Goal: Information Seeking & Learning: Learn about a topic

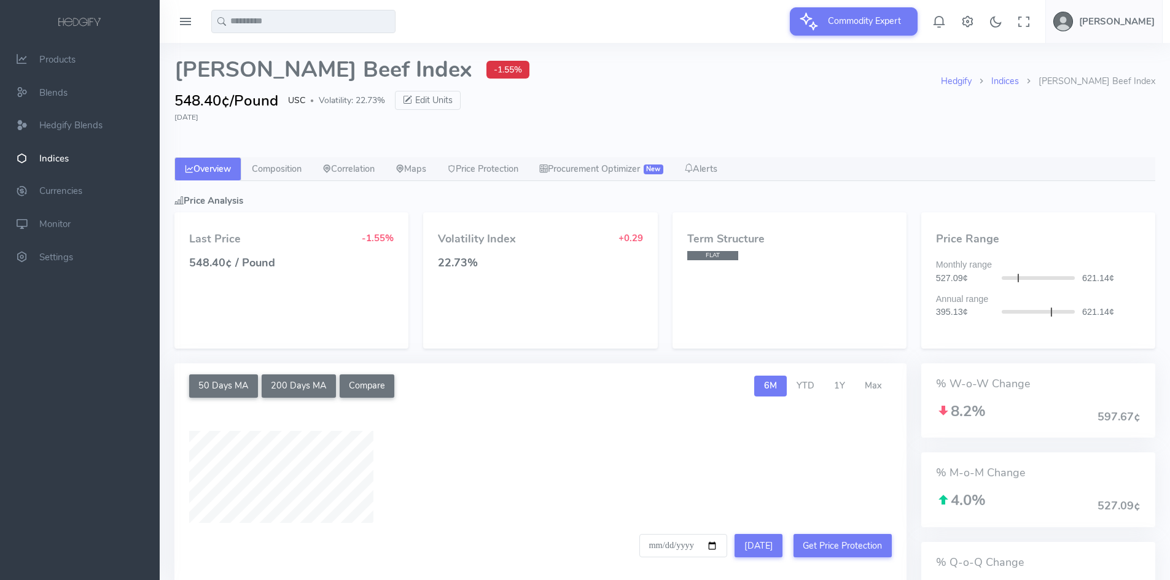
select select "****"
type input "**********"
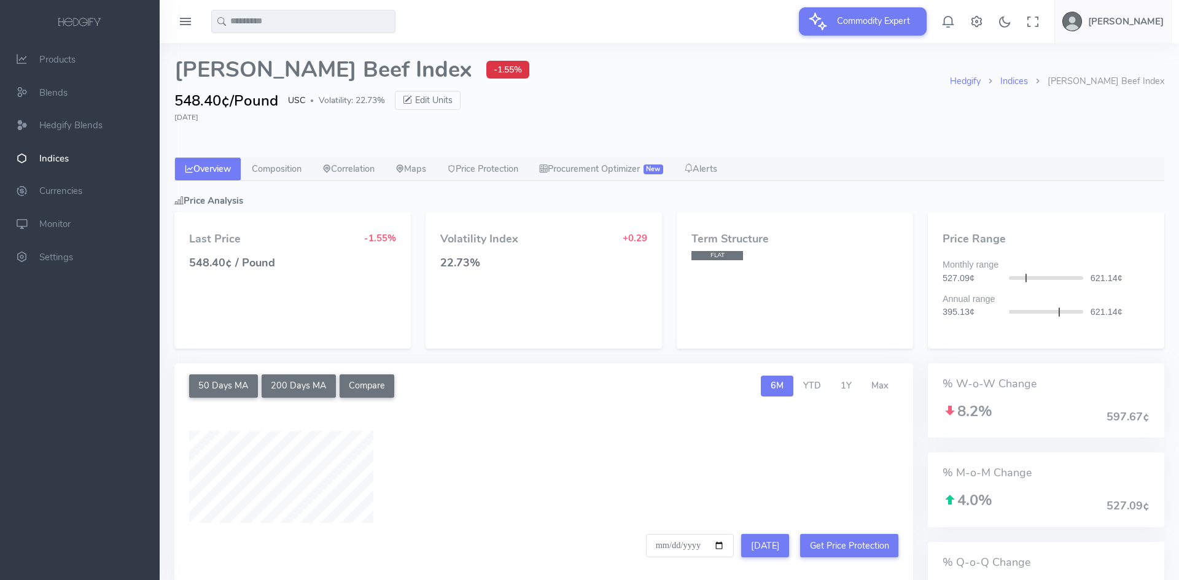
select select "****"
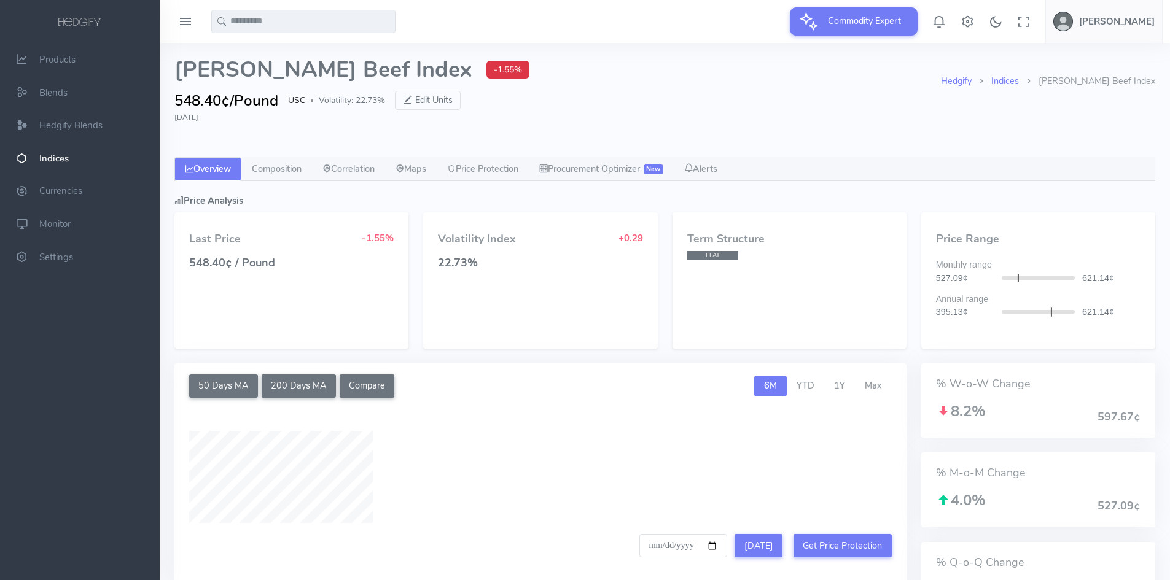
type input "**********"
drag, startPoint x: 292, startPoint y: 163, endPoint x: 481, endPoint y: 158, distance: 189.8
click at [292, 163] on link "Composition" at bounding box center [276, 169] width 71 height 25
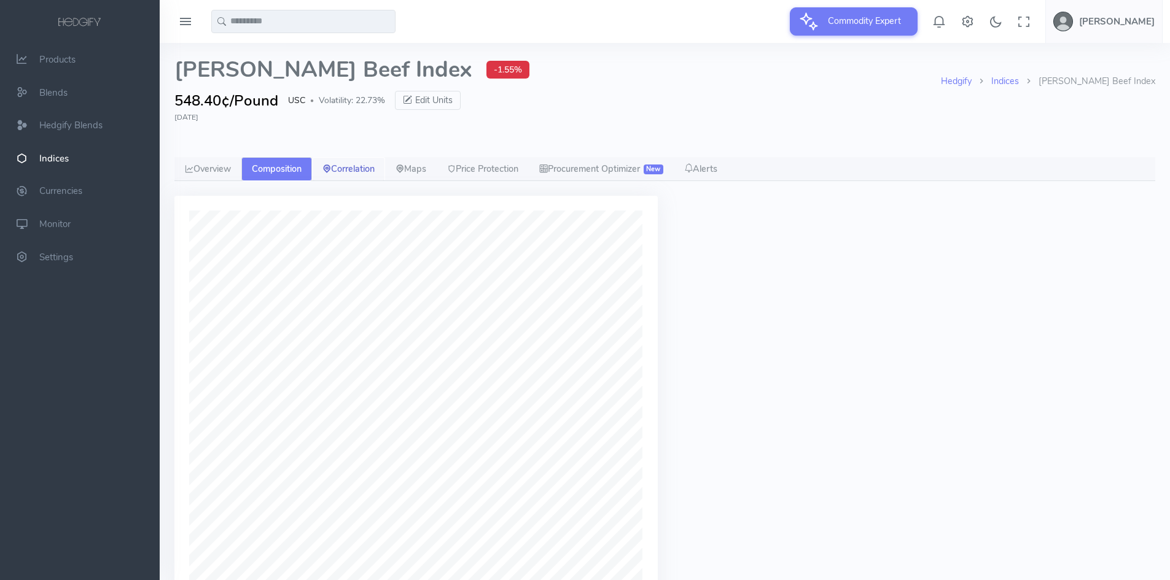
click at [347, 171] on link "Correlation" at bounding box center [348, 169] width 73 height 25
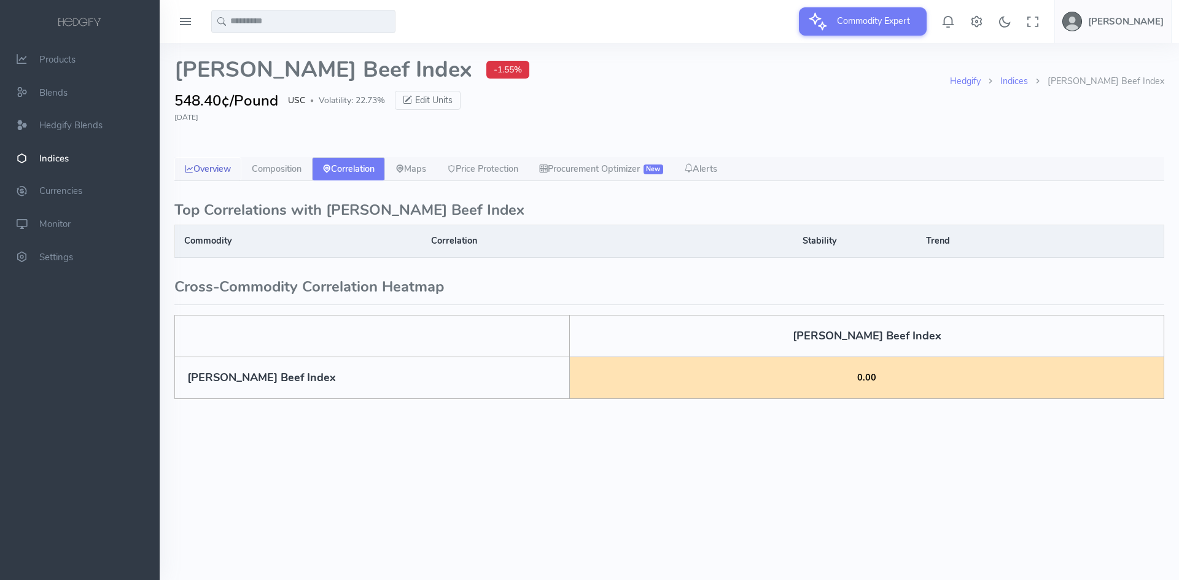
click at [205, 168] on link "Overview" at bounding box center [207, 169] width 67 height 25
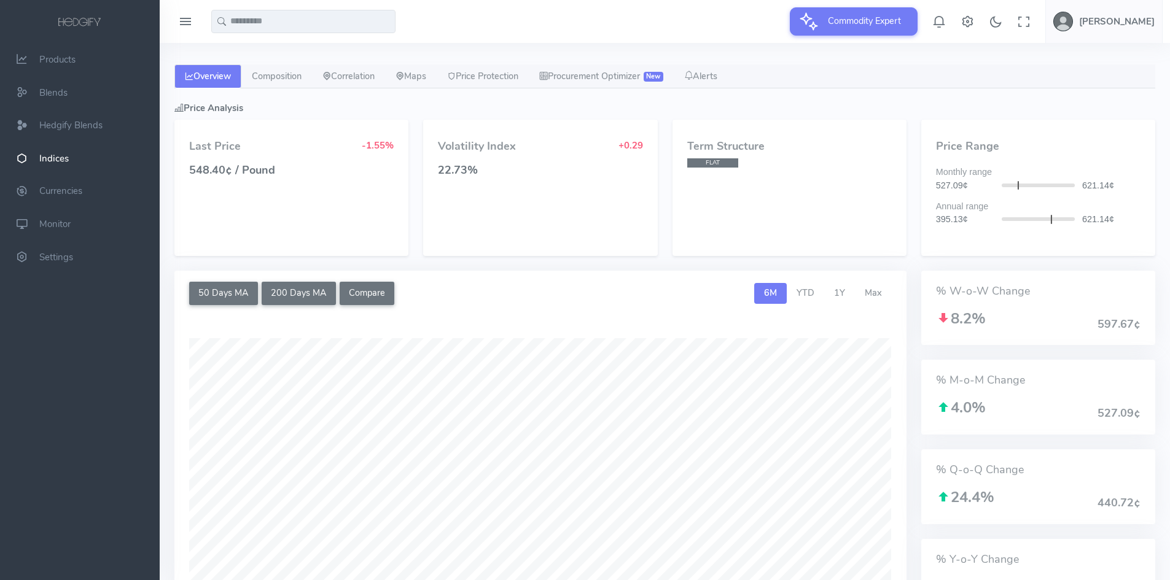
scroll to position [246, 0]
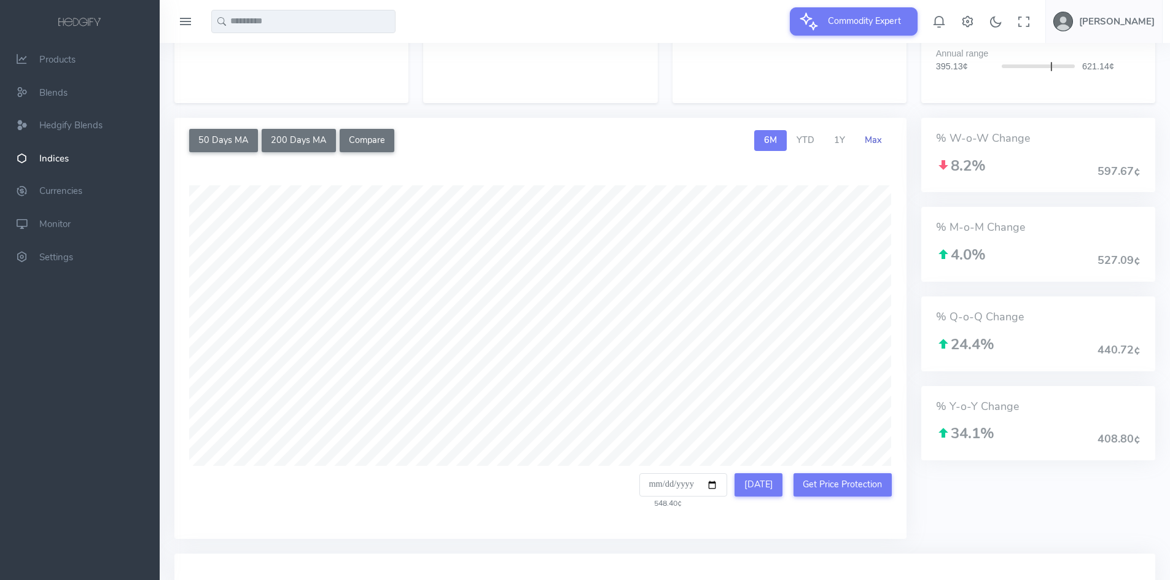
click at [876, 141] on span "Max" at bounding box center [872, 140] width 17 height 12
click at [841, 136] on span "1Y" at bounding box center [839, 140] width 11 height 12
click at [805, 136] on span "YTD" at bounding box center [805, 140] width 18 height 12
click at [774, 138] on span "6M" at bounding box center [770, 140] width 13 height 12
click at [796, 138] on link "YTD" at bounding box center [804, 140] width 37 height 21
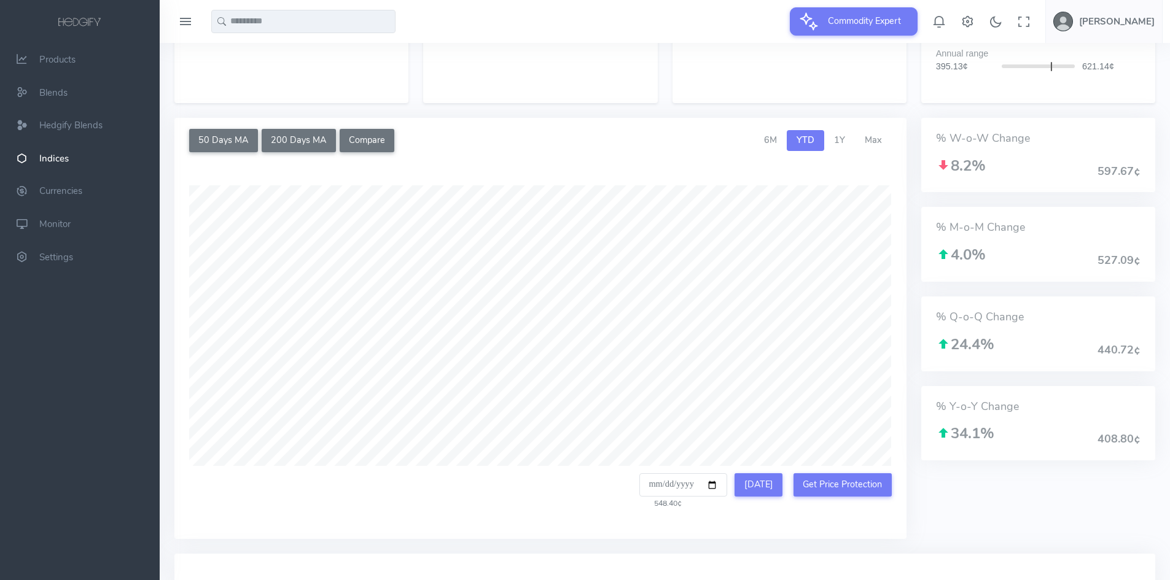
scroll to position [0, 0]
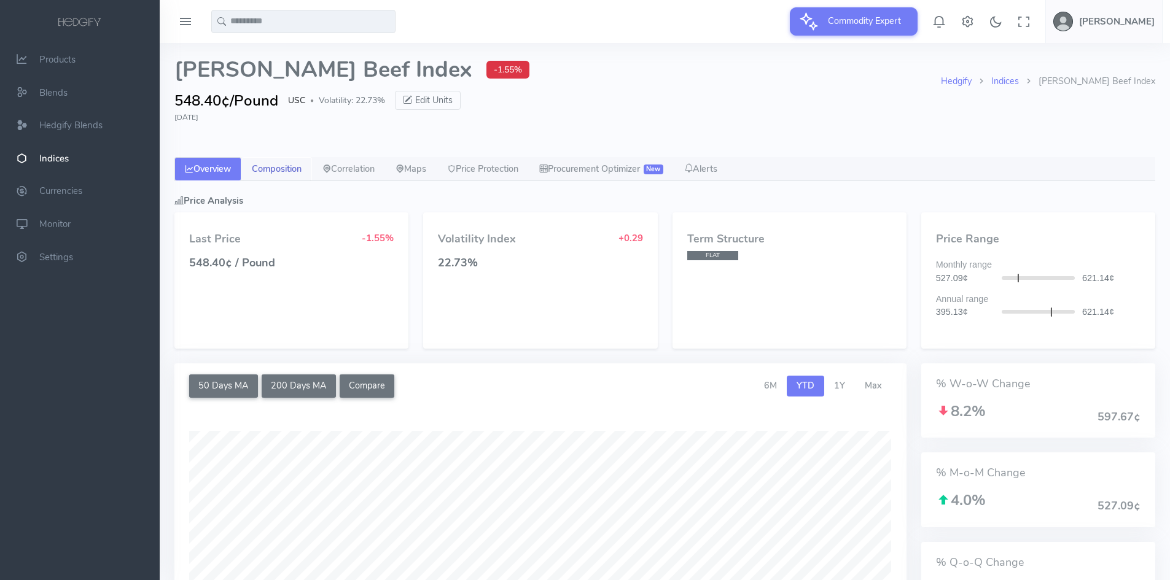
click at [278, 171] on link "Composition" at bounding box center [276, 169] width 71 height 25
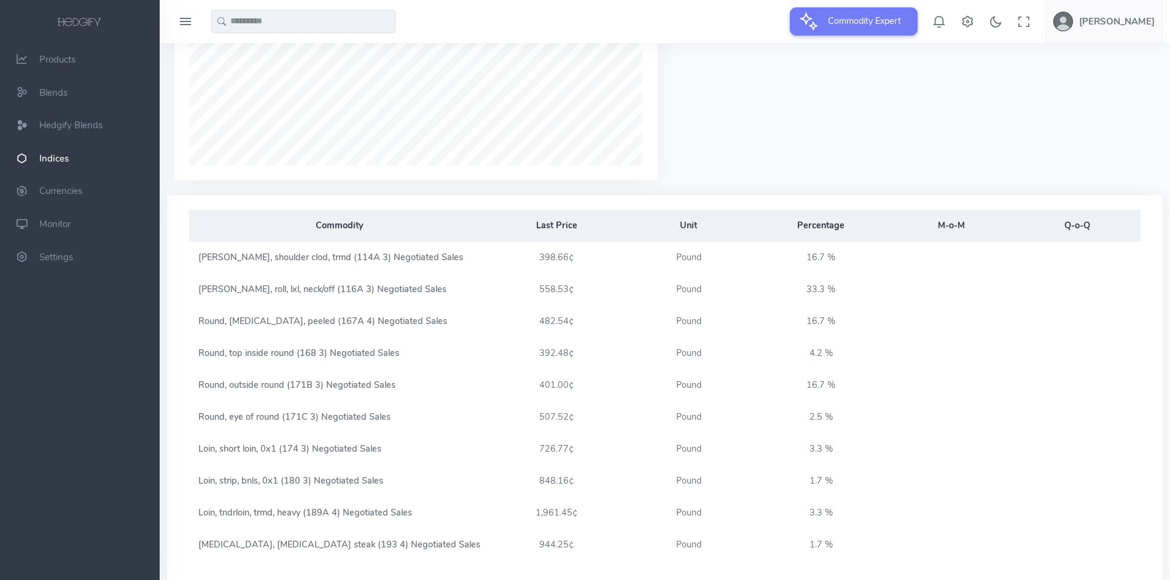
scroll to position [560, 0]
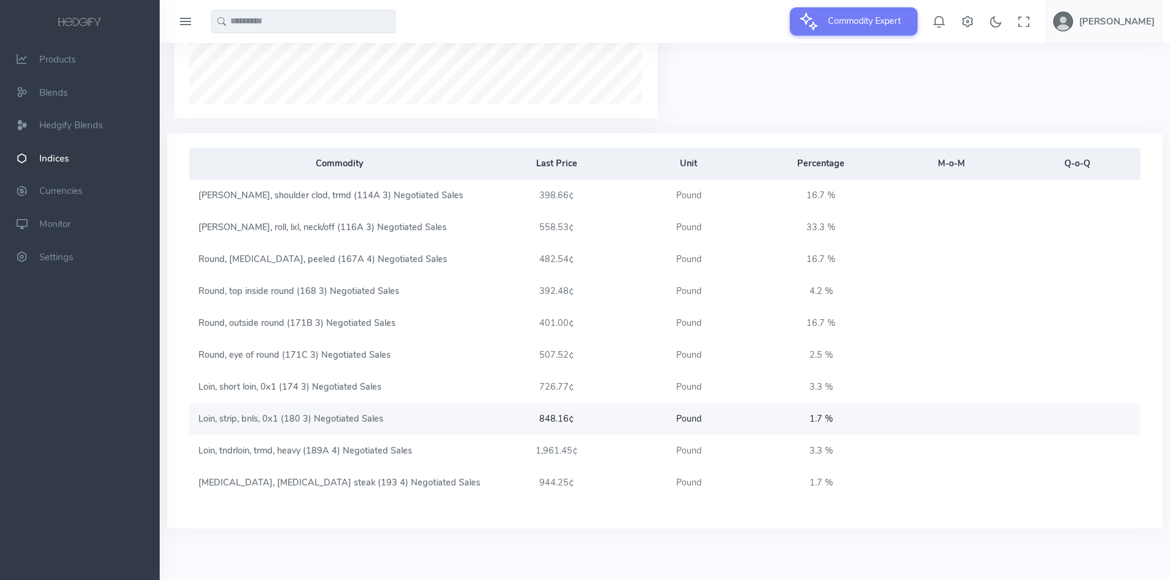
click at [227, 416] on link "Loin, strip, bnls, 0x1 (180 3) Negotiated Sales" at bounding box center [290, 419] width 185 height 12
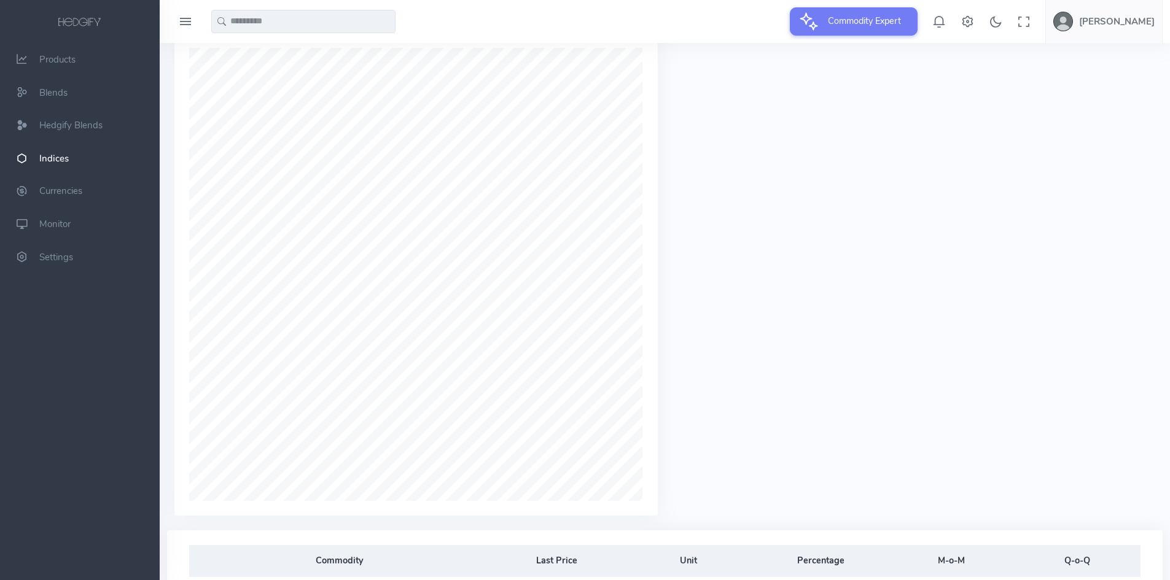
scroll to position [192, 0]
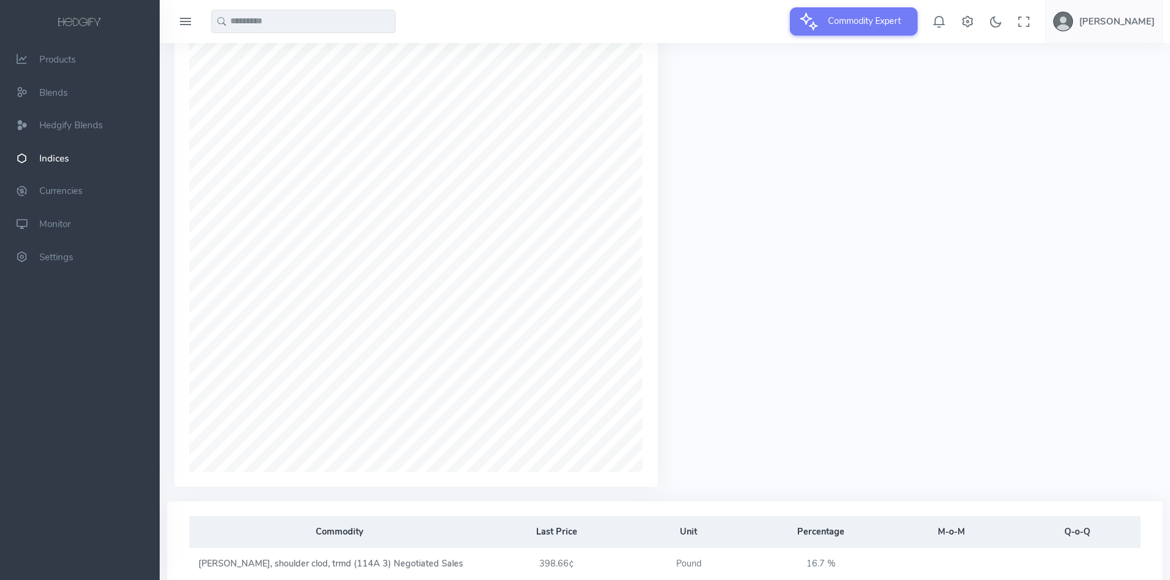
click at [820, 345] on div at bounding box center [664, 252] width 995 height 497
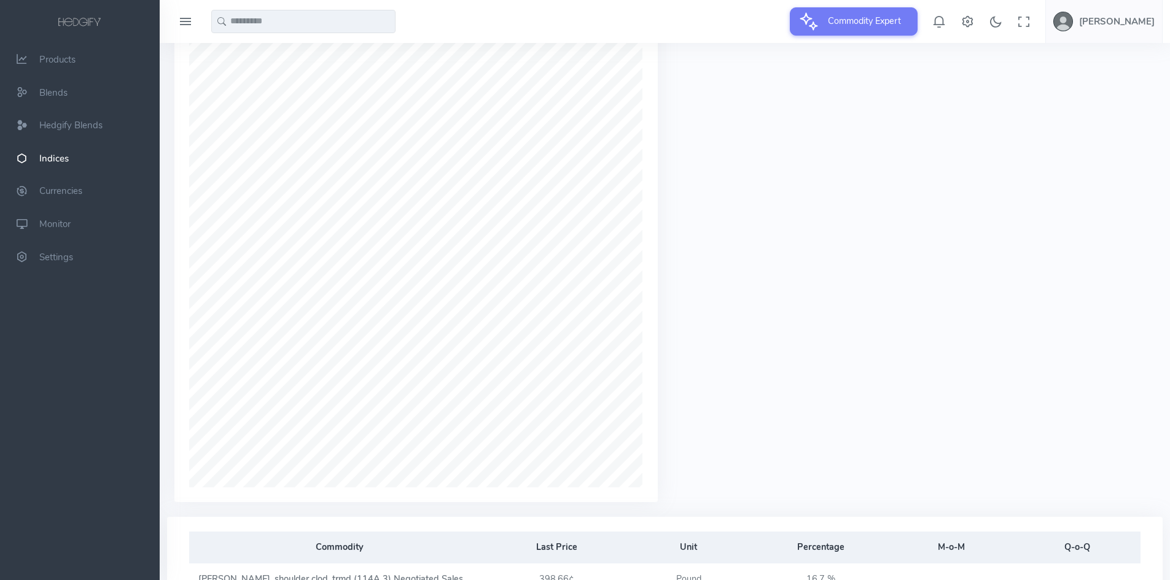
scroll to position [0, 0]
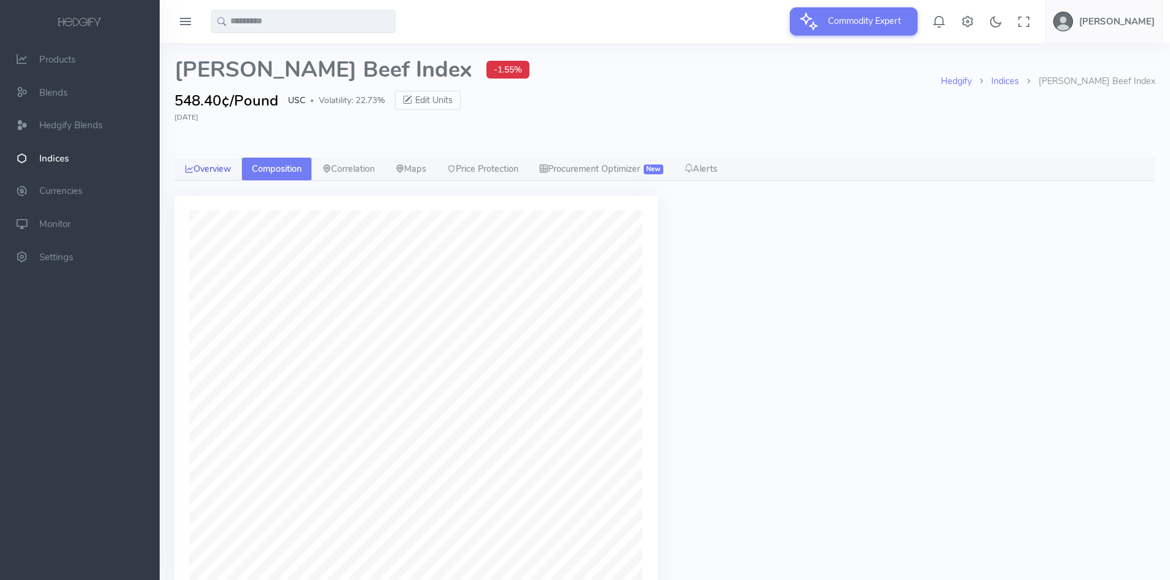
click at [209, 163] on link "Overview" at bounding box center [207, 169] width 67 height 25
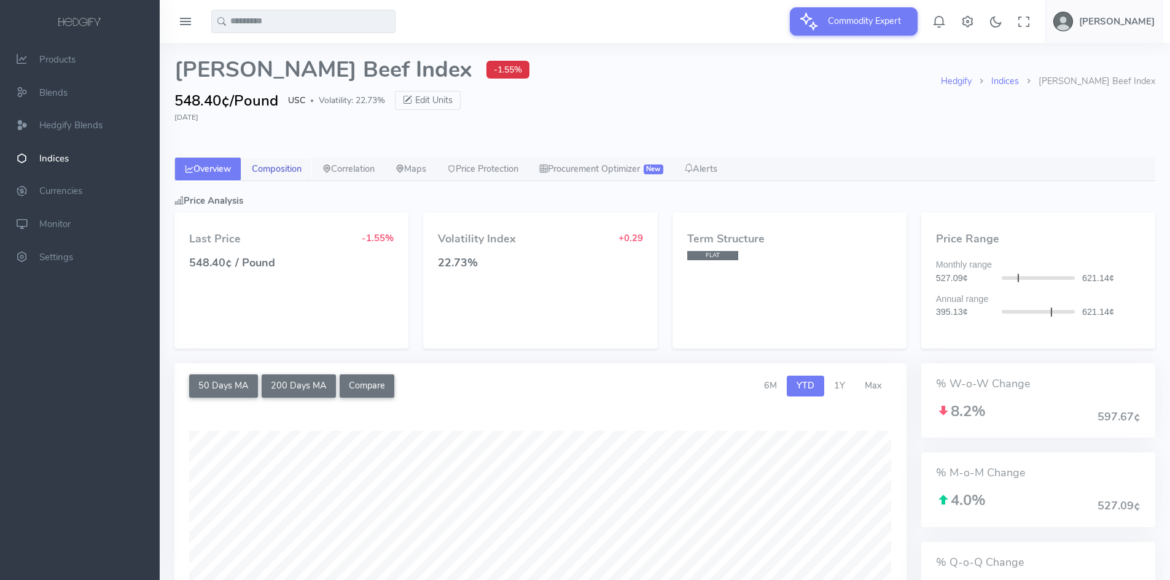
click at [277, 167] on link "Composition" at bounding box center [276, 169] width 71 height 25
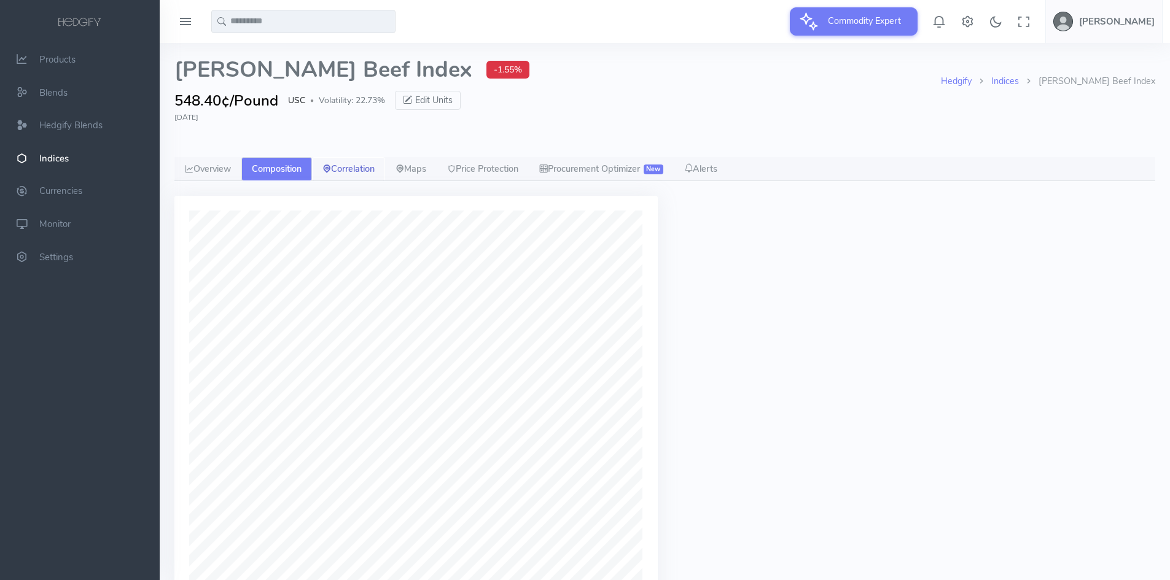
click at [357, 169] on link "Correlation" at bounding box center [348, 169] width 73 height 25
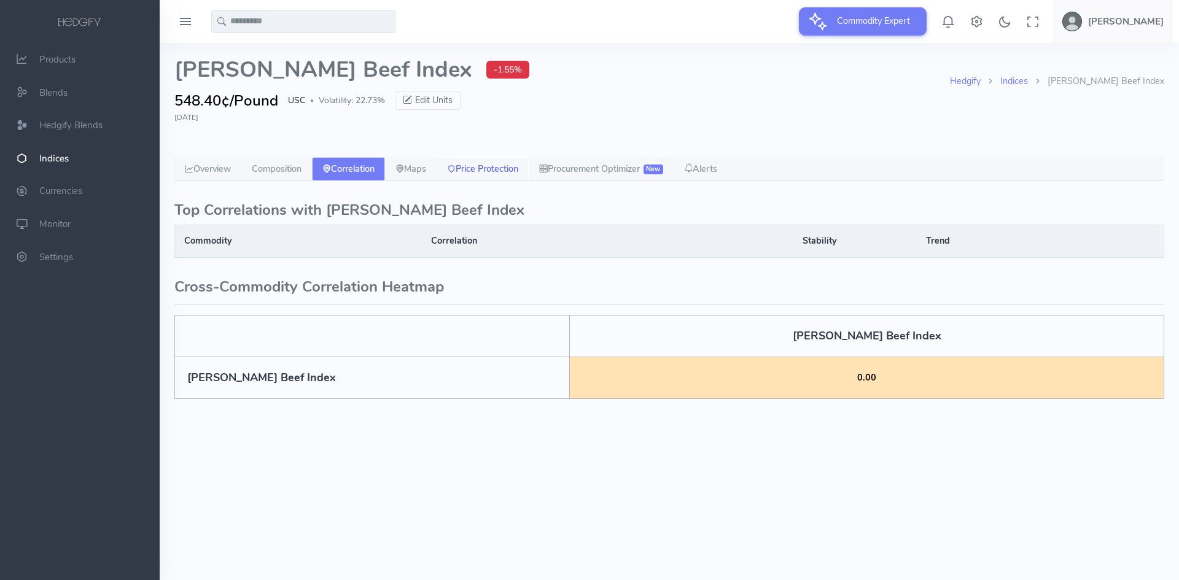
click at [492, 170] on link "Price Protection" at bounding box center [483, 169] width 92 height 25
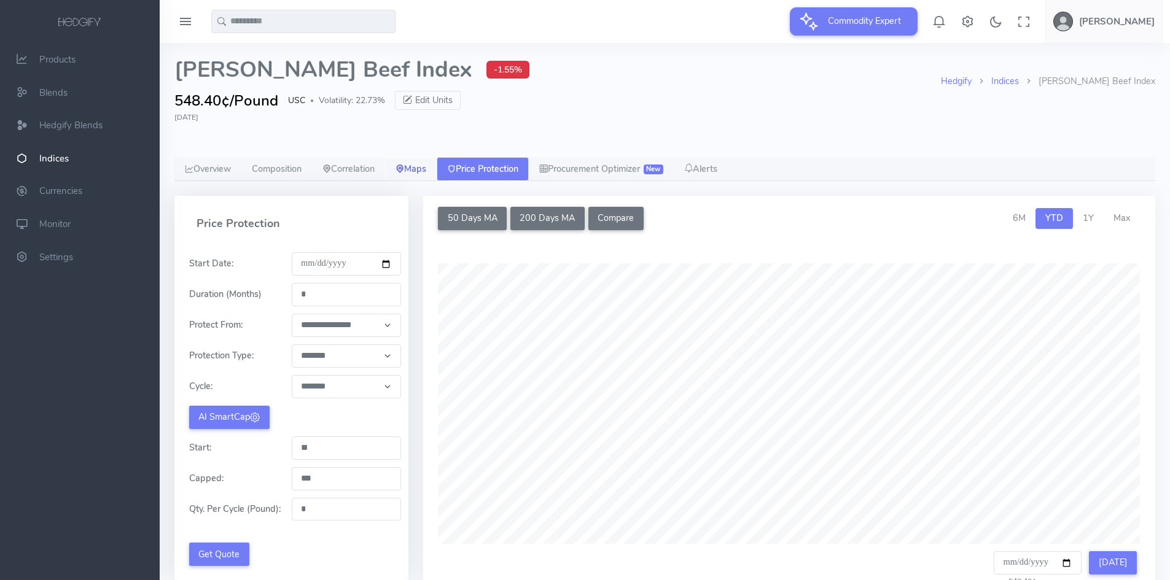
click at [404, 170] on icon at bounding box center [399, 169] width 9 height 9
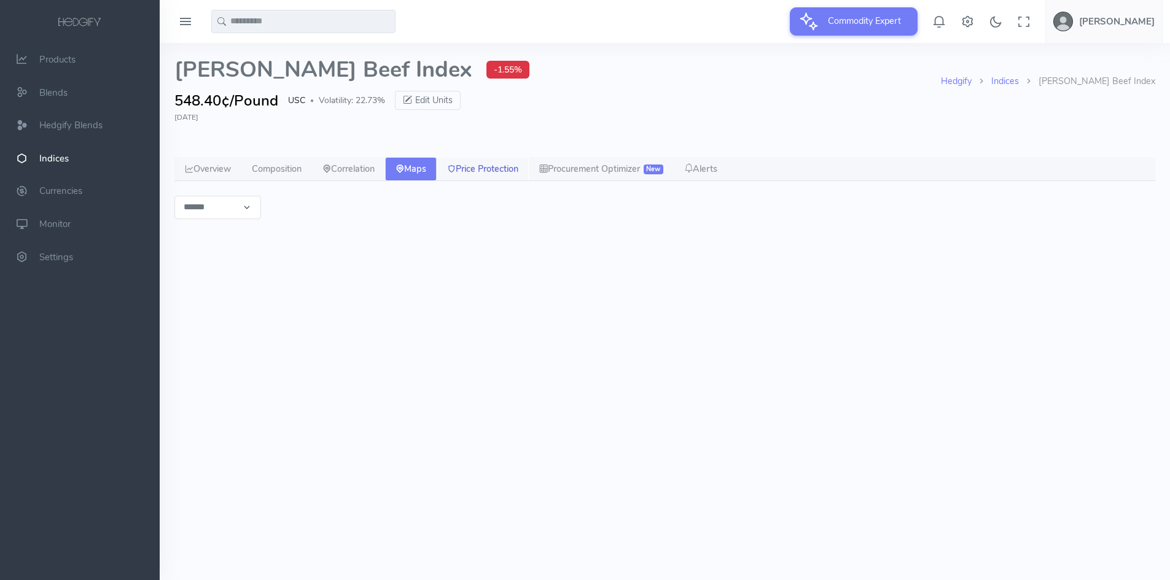
click at [487, 165] on link "Price Protection" at bounding box center [483, 169] width 92 height 25
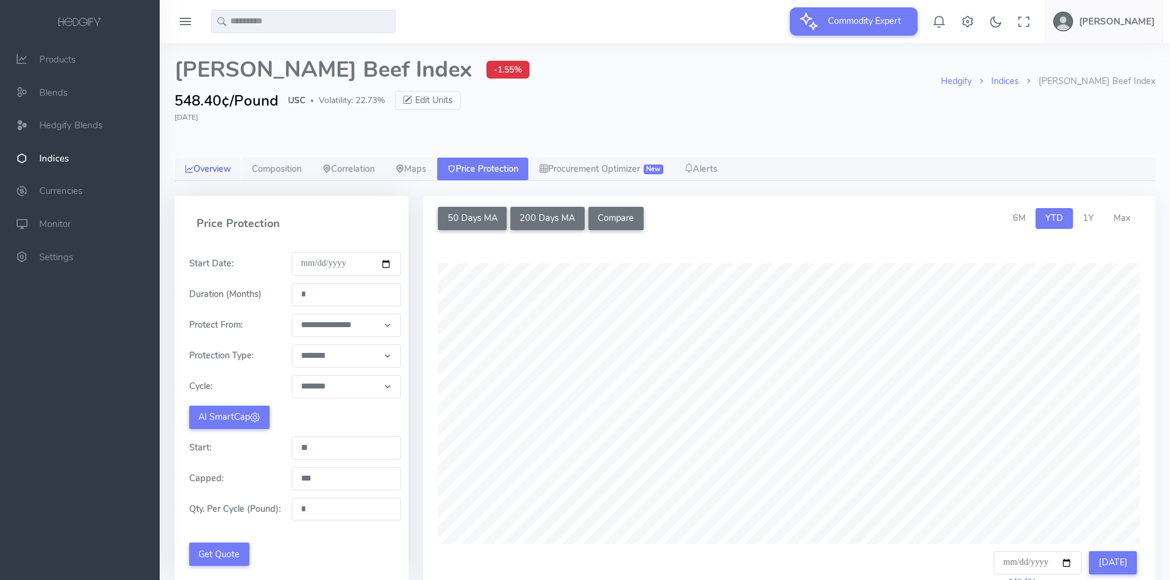
click at [211, 167] on link "Overview" at bounding box center [207, 169] width 67 height 25
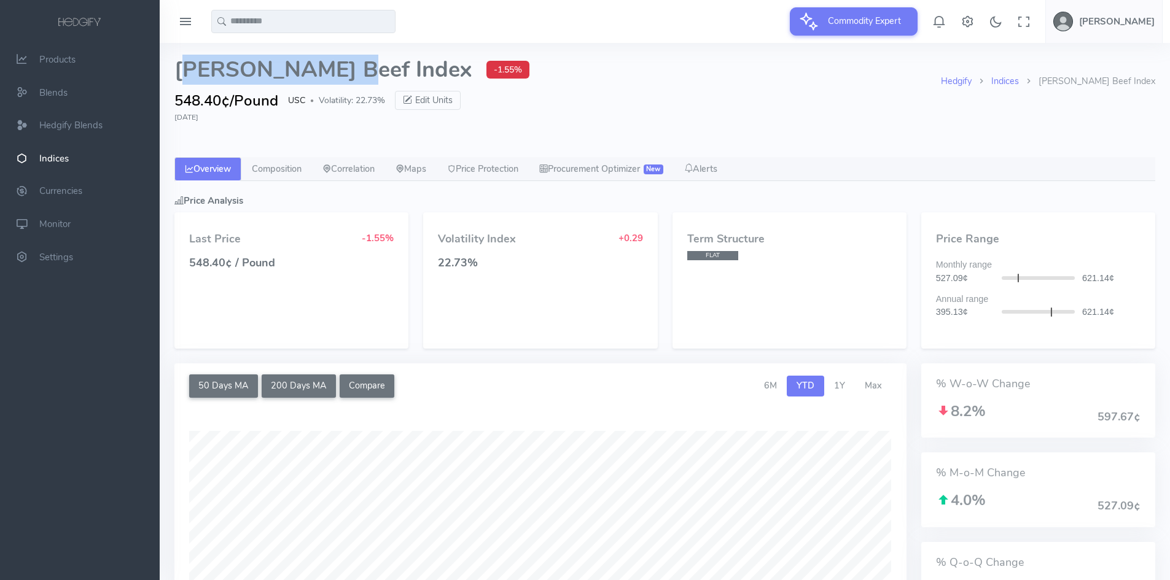
drag, startPoint x: 187, startPoint y: 72, endPoint x: 344, endPoint y: 72, distance: 157.8
click at [344, 72] on span "[PERSON_NAME] Beef Index" at bounding box center [322, 70] width 297 height 25
click at [537, 99] on div "548.40¢/Pound USC ● Volatility: 22.73% Edit Units" at bounding box center [557, 101] width 766 height 22
click at [912, 414] on div "50 Days MA 200 Days MA Compare Compare Commodities Select up to 4 additional co…" at bounding box center [540, 581] width 747 height 437
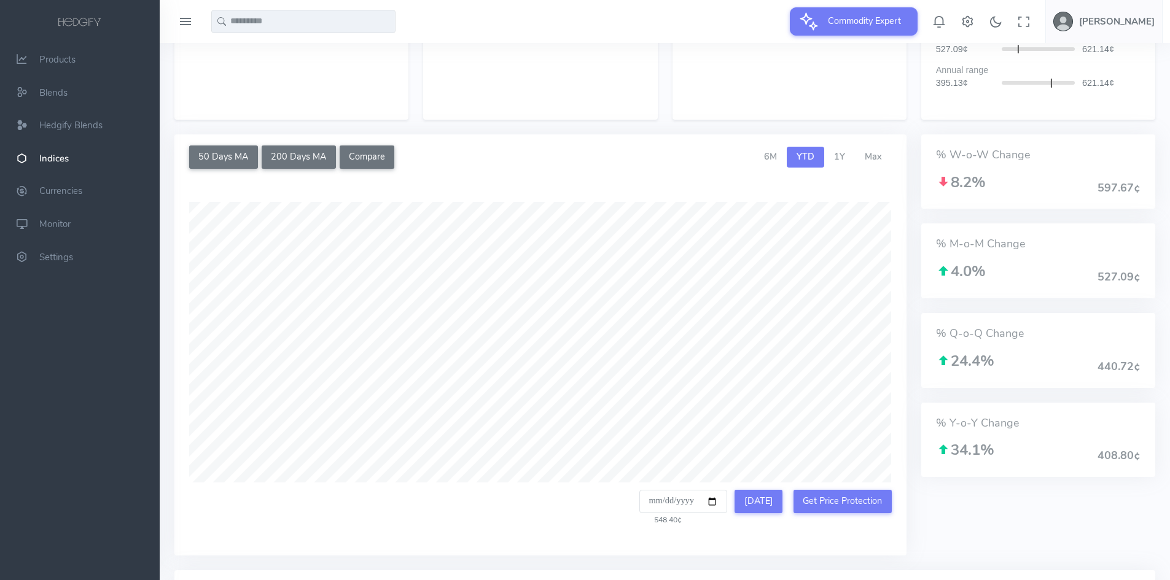
scroll to position [246, 0]
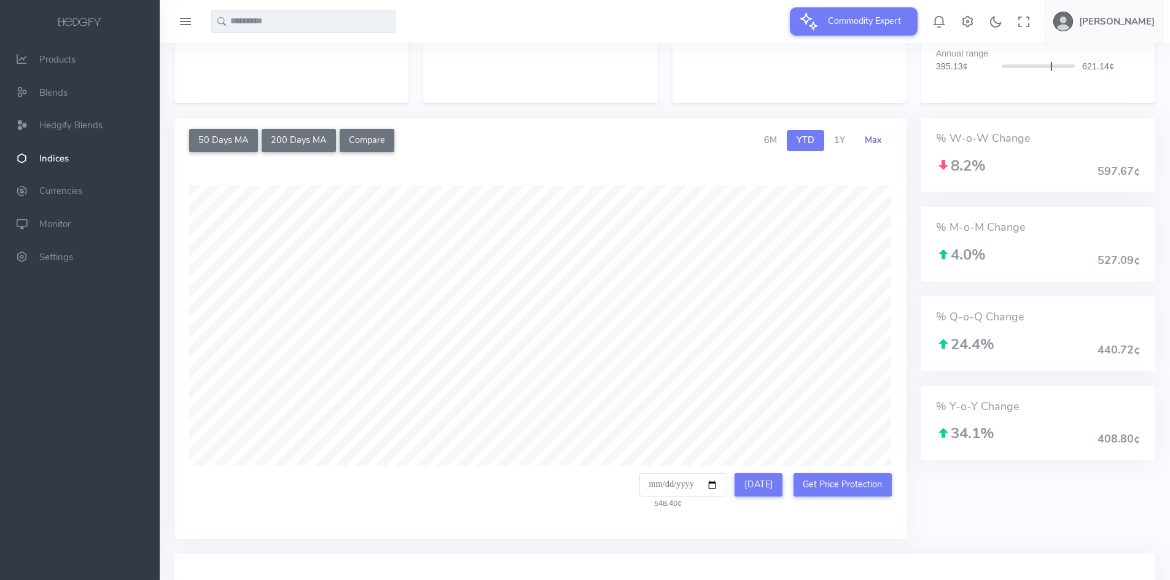
click at [871, 147] on link "Max" at bounding box center [873, 140] width 37 height 21
click at [846, 142] on link "1Y" at bounding box center [839, 140] width 31 height 21
click at [812, 144] on span "YTD" at bounding box center [805, 140] width 18 height 12
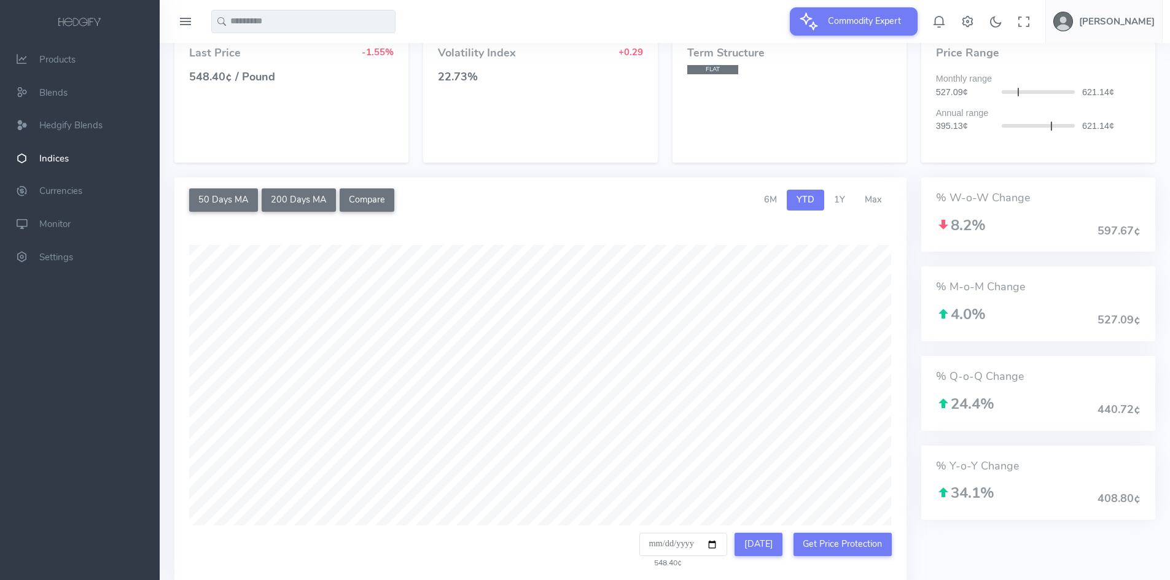
scroll to position [61, 0]
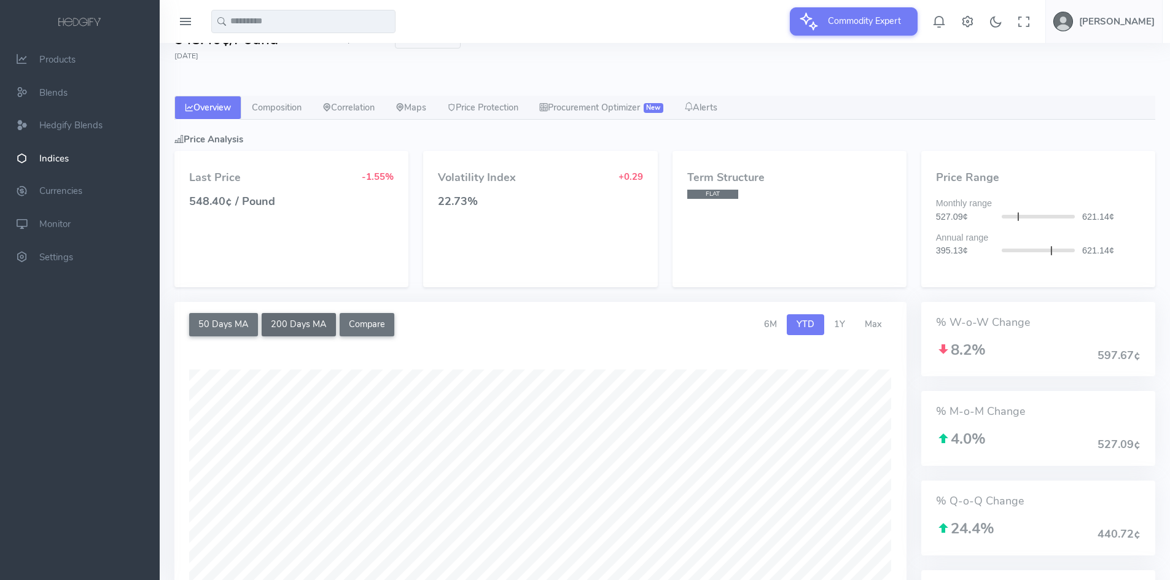
click at [302, 323] on button "200 Days MA" at bounding box center [299, 324] width 74 height 23
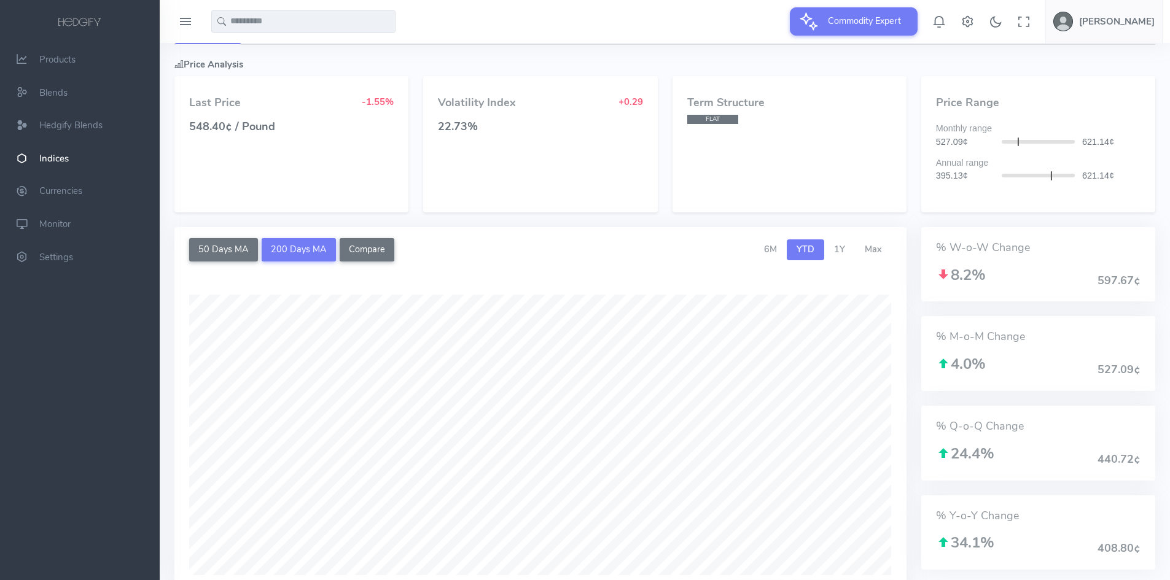
scroll to position [246, 0]
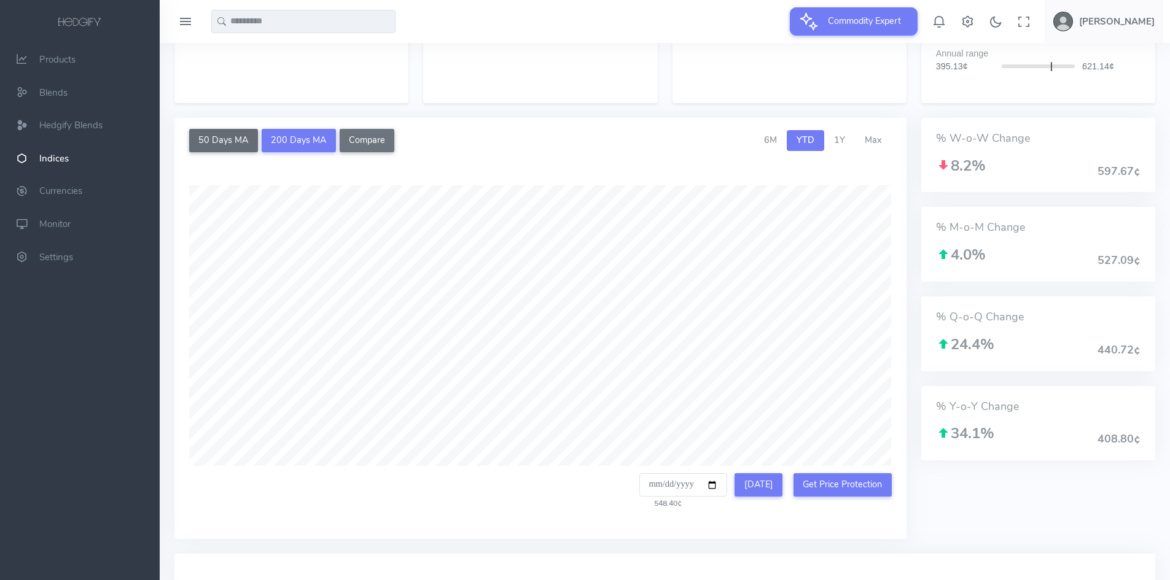
click at [241, 139] on button "50 Days MA" at bounding box center [223, 140] width 69 height 23
click at [866, 143] on span "Max" at bounding box center [872, 140] width 17 height 12
